Goal: Navigation & Orientation: Understand site structure

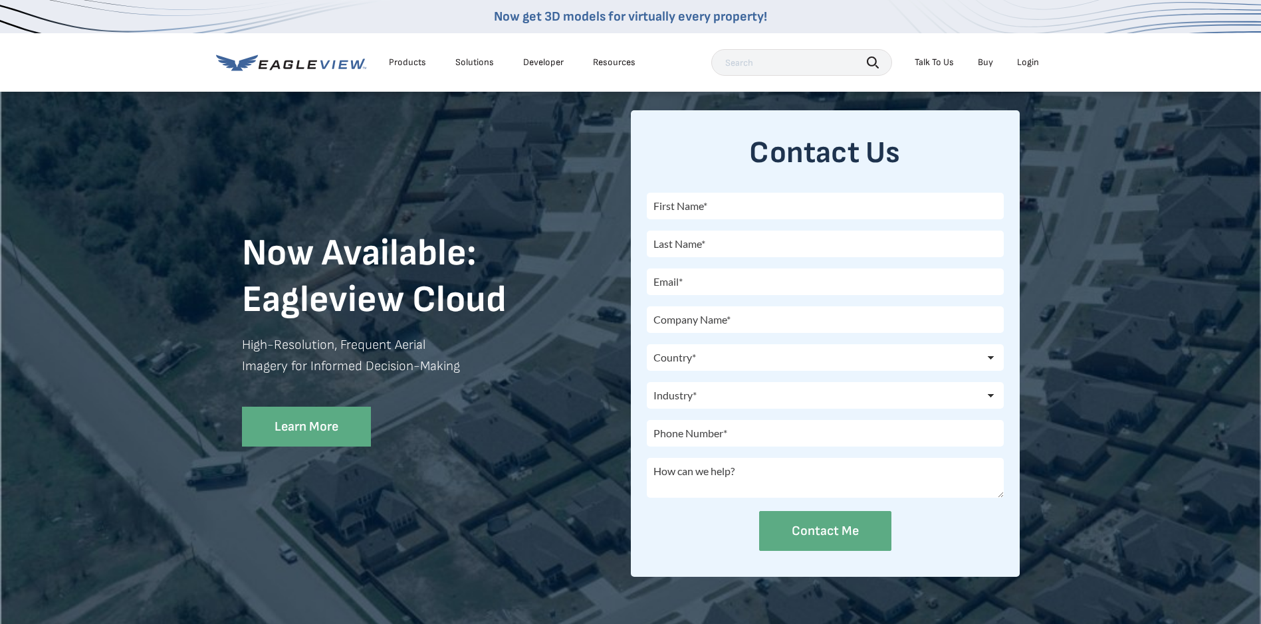
click at [1023, 62] on div "Login" at bounding box center [1028, 63] width 22 height 12
click at [583, 356] on p "High-Resolution, Frequent Aerial Imagery for Informed Decision-Making" at bounding box center [436, 365] width 389 height 62
click at [1025, 64] on div "Login" at bounding box center [1028, 63] width 22 height 12
click at [405, 62] on div "Products" at bounding box center [407, 63] width 37 height 12
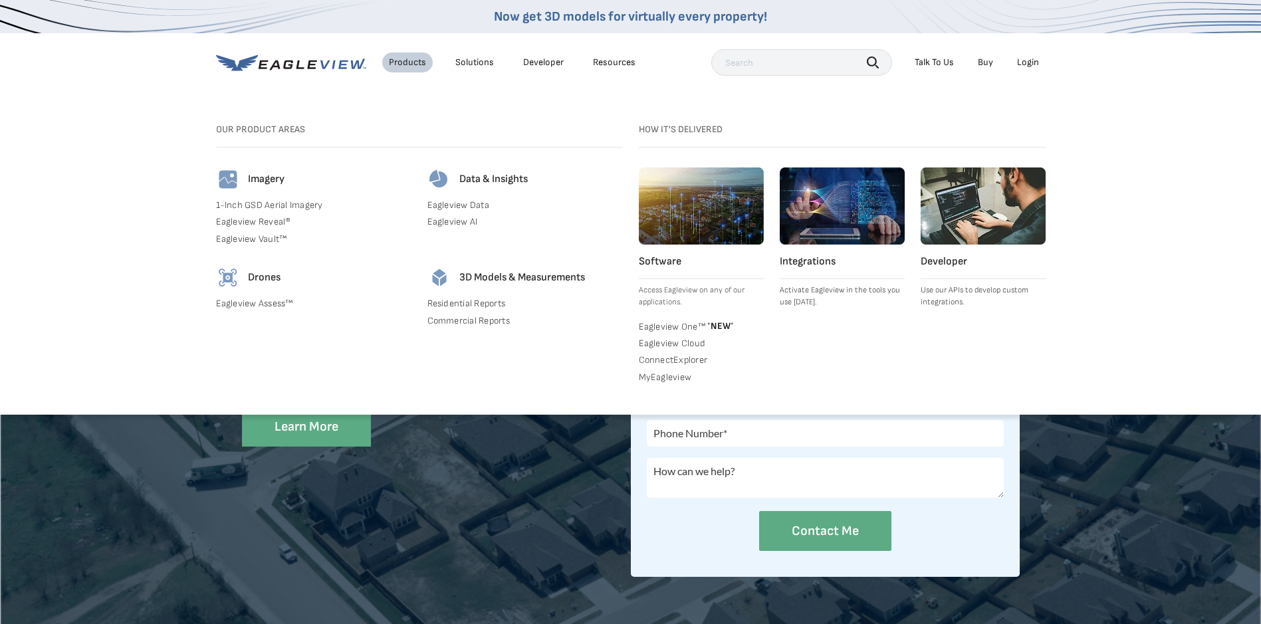
click at [473, 57] on div "Solutions" at bounding box center [474, 63] width 39 height 12
